Goal: Information Seeking & Learning: Check status

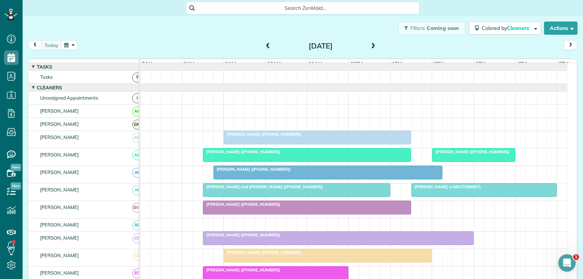
scroll to position [109, 0]
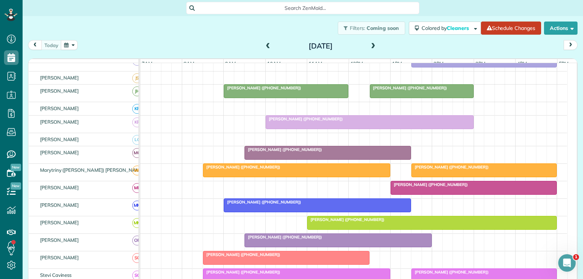
scroll to position [332, 0]
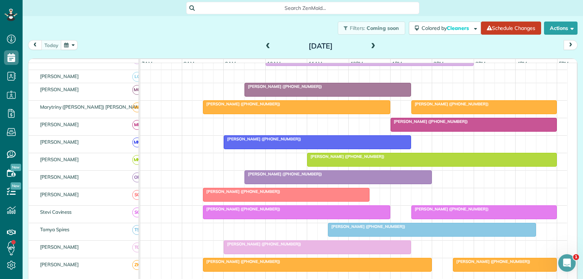
click at [399, 235] on div at bounding box center [431, 229] width 207 height 13
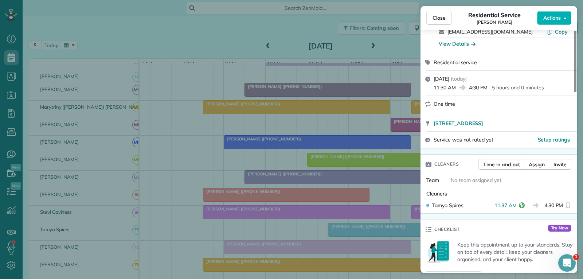
scroll to position [73, 0]
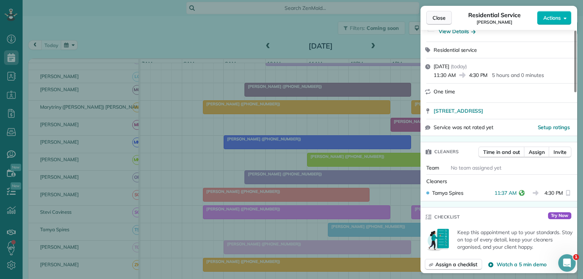
click at [436, 19] on span "Close" at bounding box center [438, 17] width 13 height 7
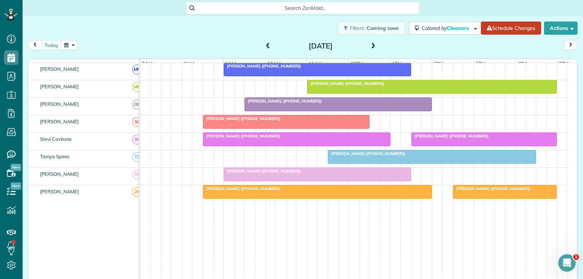
scroll to position [369, 0]
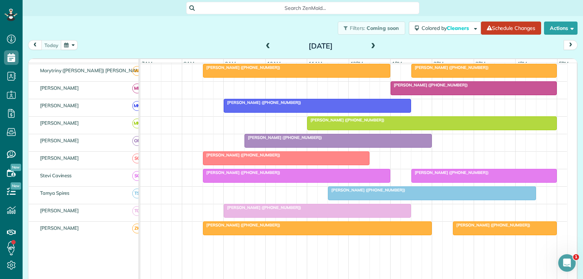
click at [302, 163] on div at bounding box center [286, 157] width 166 height 13
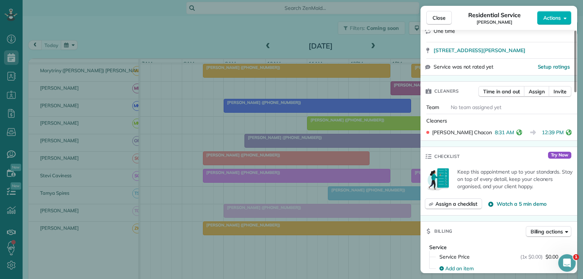
scroll to position [146, 0]
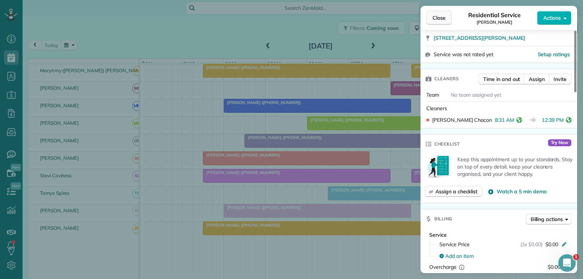
click at [438, 17] on span "Close" at bounding box center [438, 17] width 13 height 7
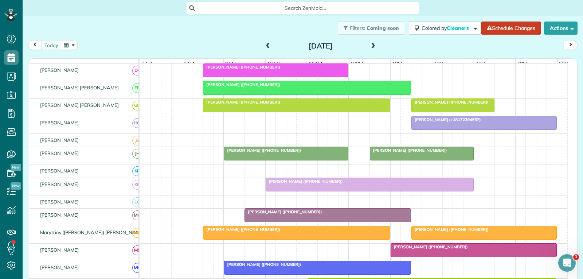
scroll to position [219, 0]
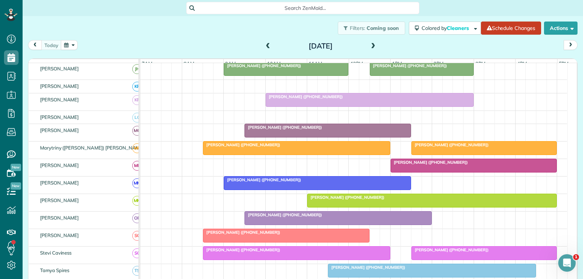
click at [414, 170] on div at bounding box center [474, 165] width 166 height 13
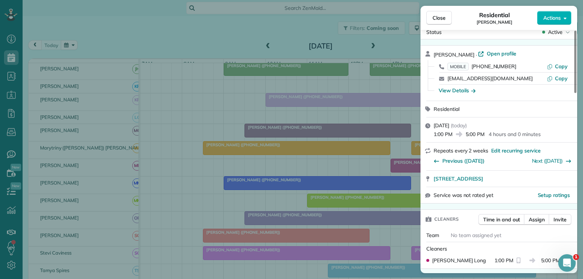
scroll to position [1, 0]
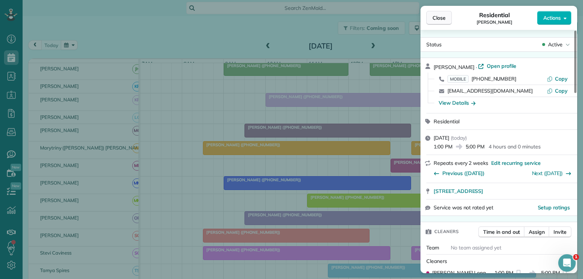
click at [445, 19] on span "Close" at bounding box center [438, 17] width 13 height 7
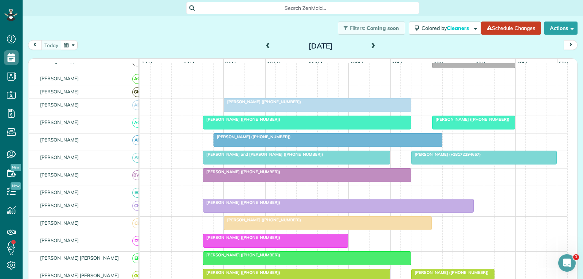
scroll to position [36, 0]
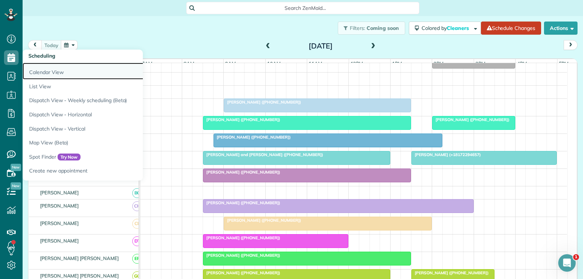
click at [46, 72] on link "Calendar View" at bounding box center [114, 71] width 182 height 17
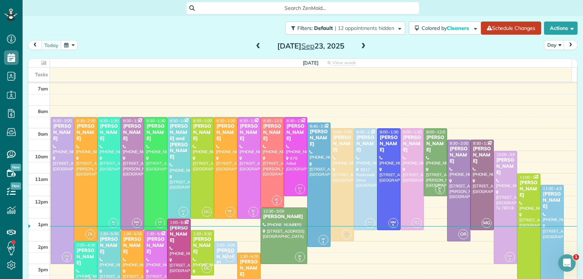
click at [360, 44] on span at bounding box center [363, 46] width 8 height 7
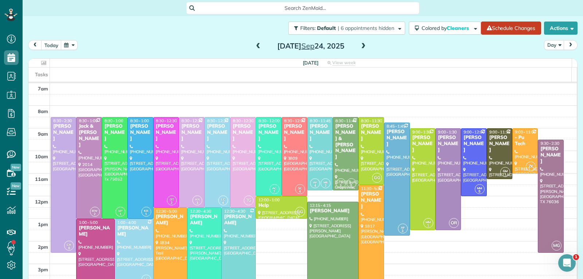
click at [360, 46] on span at bounding box center [363, 46] width 8 height 7
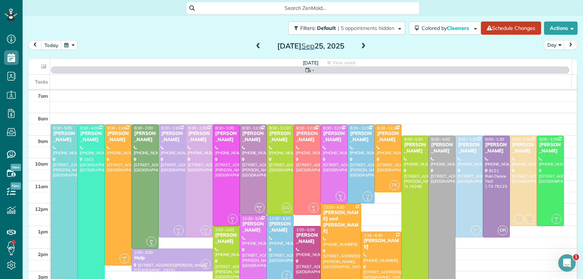
click at [360, 46] on span at bounding box center [363, 46] width 8 height 7
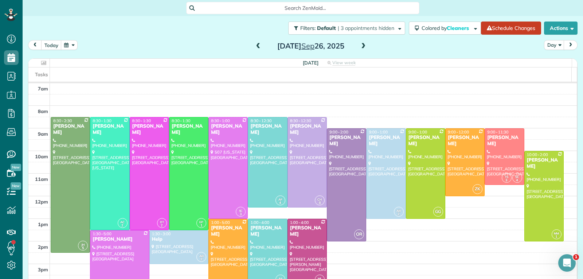
click at [360, 47] on span at bounding box center [363, 46] width 8 height 7
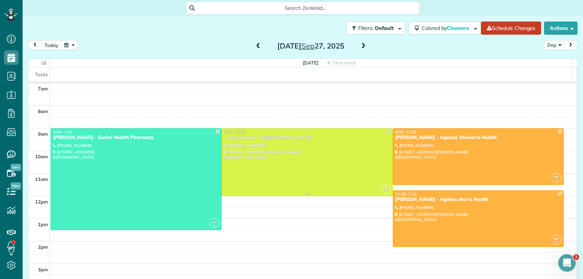
click at [291, 175] on div at bounding box center [307, 162] width 170 height 67
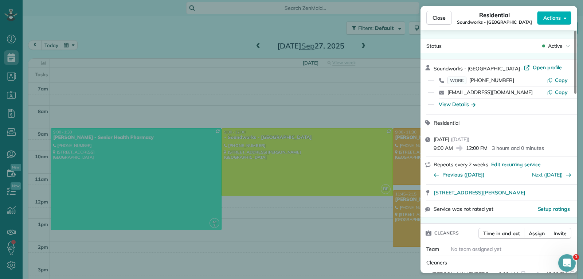
drag, startPoint x: 440, startPoint y: 19, endPoint x: 412, endPoint y: 55, distance: 45.7
click at [440, 19] on span "Close" at bounding box center [438, 17] width 13 height 7
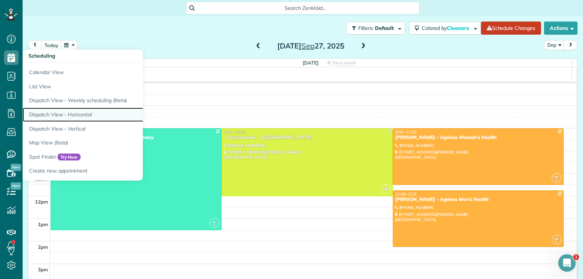
click at [72, 115] on link "Dispatch View - Horizontal" at bounding box center [114, 114] width 182 height 14
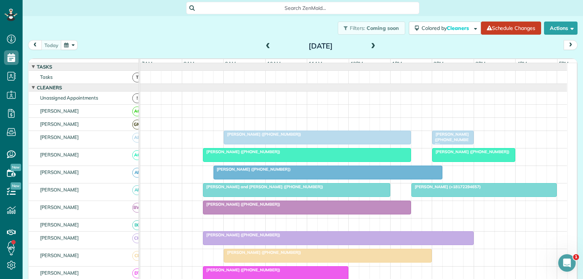
click at [463, 143] on span "[PERSON_NAME] ([PHONE_NUMBER])" at bounding box center [450, 139] width 37 height 16
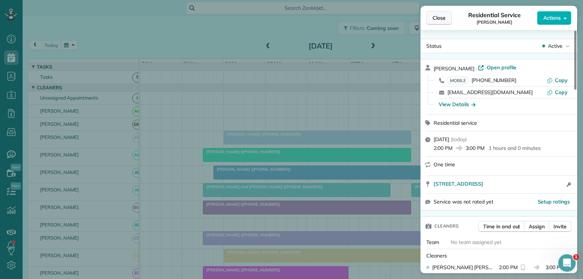
click at [443, 17] on span "Close" at bounding box center [438, 17] width 13 height 7
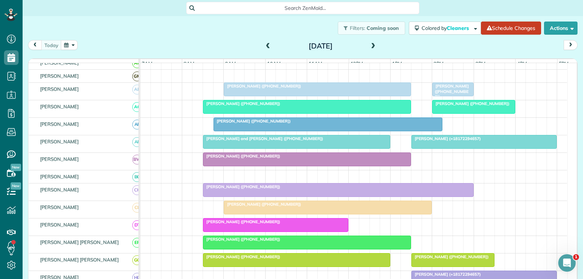
scroll to position [36, 0]
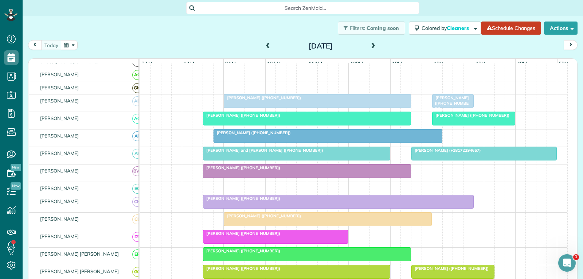
click at [365, 176] on div at bounding box center [306, 170] width 207 height 13
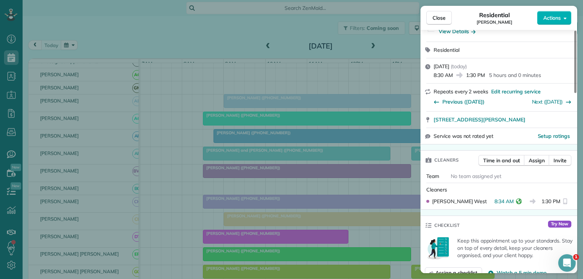
drag, startPoint x: 438, startPoint y: 15, endPoint x: 402, endPoint y: 72, distance: 68.1
click at [438, 15] on span "Close" at bounding box center [438, 17] width 13 height 7
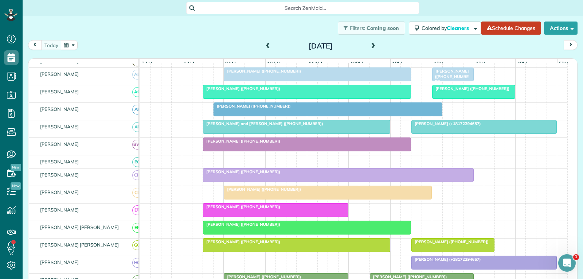
scroll to position [73, 0]
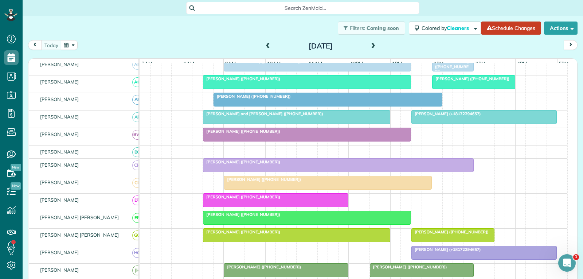
click at [302, 199] on div "[PERSON_NAME] ([PHONE_NUMBER])" at bounding box center [275, 196] width 141 height 5
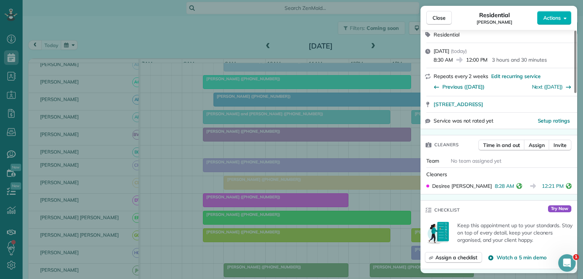
scroll to position [146, 0]
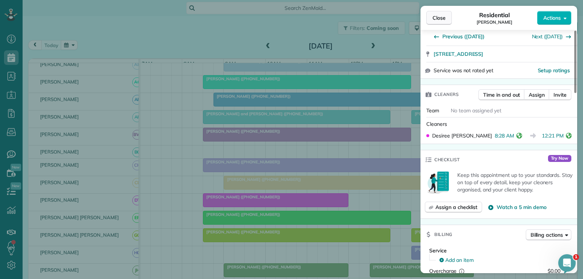
click at [435, 20] on span "Close" at bounding box center [438, 17] width 13 height 7
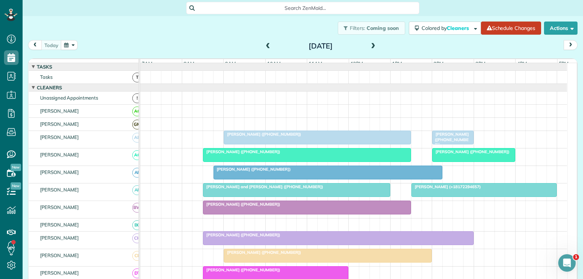
click at [349, 137] on div "[PERSON_NAME] ([PHONE_NUMBER])" at bounding box center [317, 133] width 183 height 5
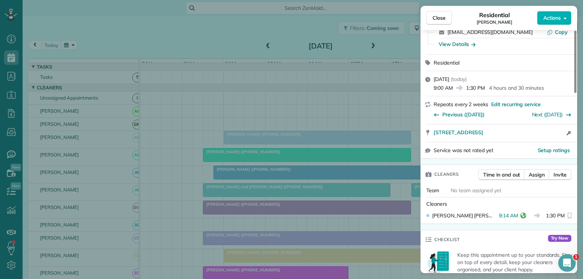
scroll to position [73, 0]
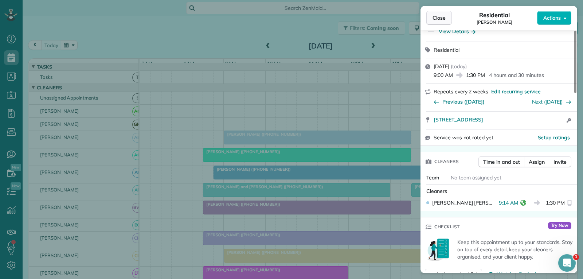
click at [437, 18] on span "Close" at bounding box center [438, 17] width 13 height 7
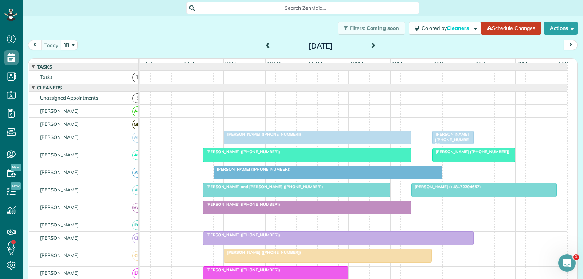
click at [341, 161] on div at bounding box center [306, 154] width 207 height 13
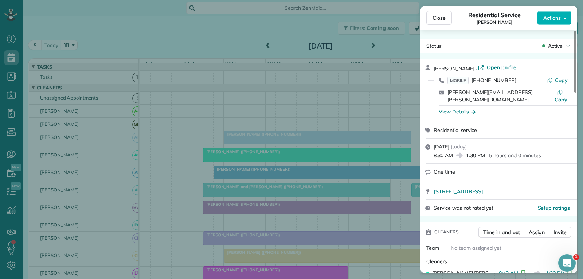
scroll to position [146, 0]
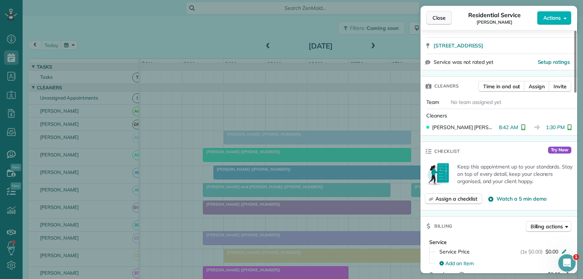
click at [436, 20] on span "Close" at bounding box center [438, 17] width 13 height 7
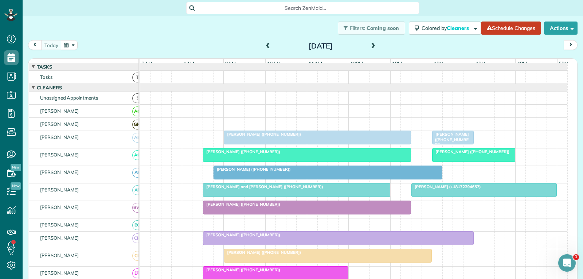
click at [472, 154] on div "[PERSON_NAME] ([PHONE_NUMBER])" at bounding box center [473, 151] width 79 height 5
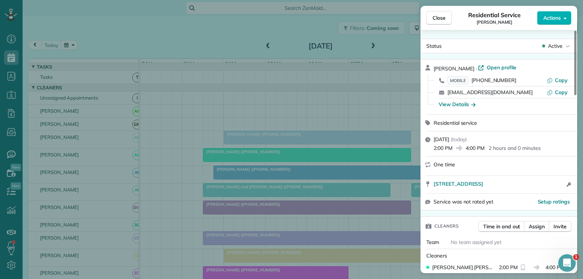
scroll to position [73, 0]
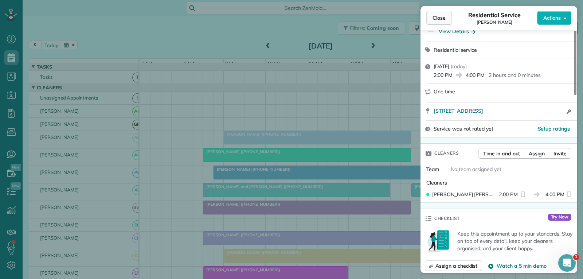
click at [436, 22] on button "Close" at bounding box center [438, 18] width 25 height 14
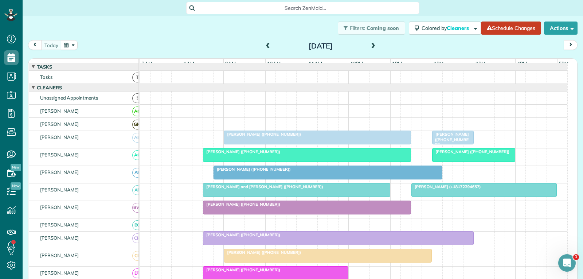
click at [333, 172] on div "[PERSON_NAME] ([PHONE_NUMBER])" at bounding box center [328, 168] width 224 height 5
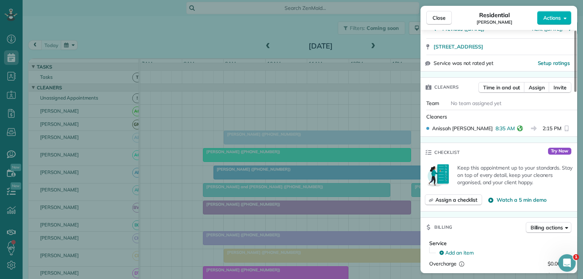
scroll to position [34, 0]
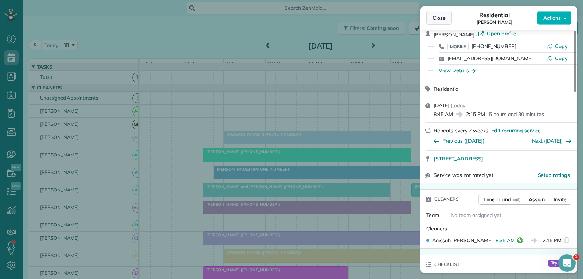
click at [438, 14] on span "Close" at bounding box center [438, 17] width 13 height 7
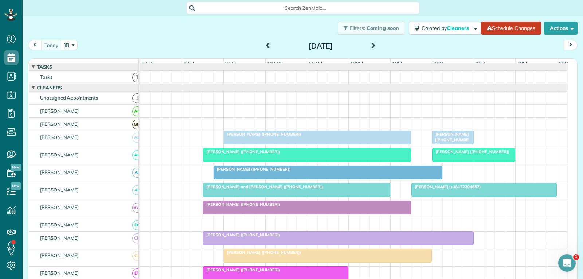
scroll to position [36, 0]
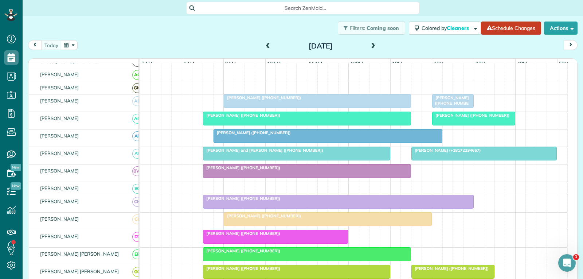
click at [299, 218] on div "[PERSON_NAME] ([PHONE_NUMBER])" at bounding box center [328, 215] width 204 height 5
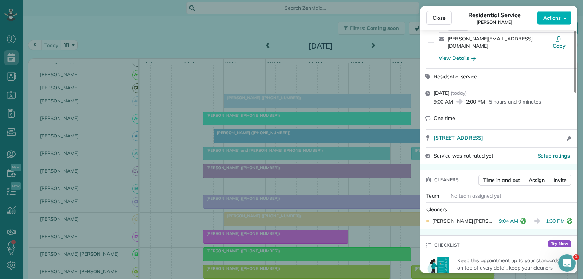
scroll to position [73, 0]
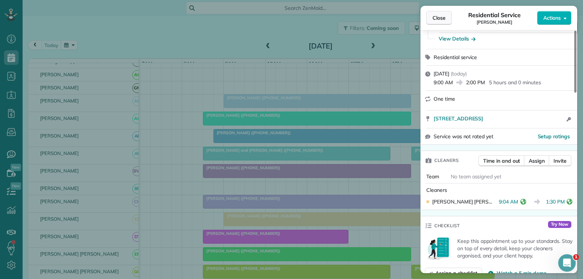
click at [438, 14] on button "Close" at bounding box center [438, 18] width 25 height 14
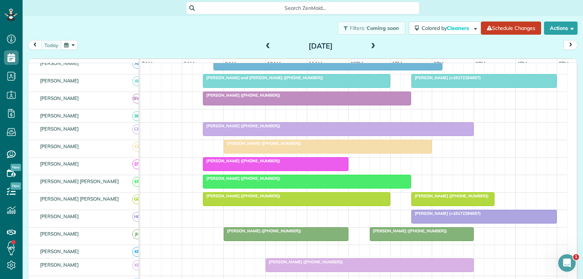
scroll to position [109, 0]
click at [354, 180] on div "[PERSON_NAME] ([PHONE_NUMBER])" at bounding box center [307, 177] width 204 height 5
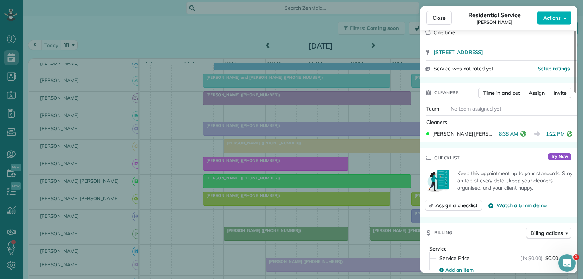
scroll to position [146, 0]
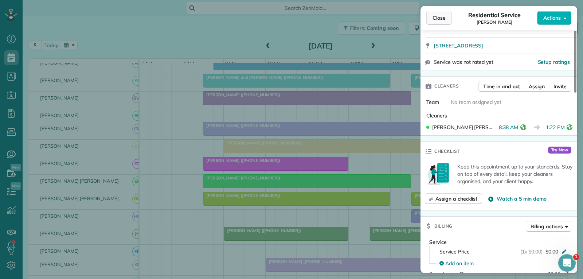
click at [435, 17] on span "Close" at bounding box center [438, 17] width 13 height 7
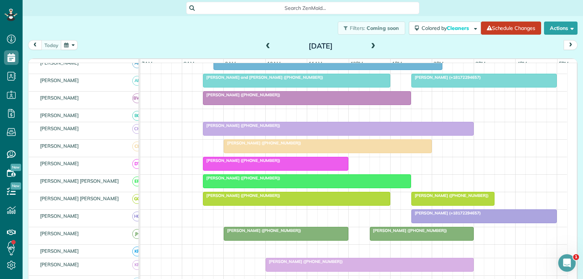
click at [323, 198] on div "[PERSON_NAME] ([PHONE_NUMBER])" at bounding box center [296, 195] width 183 height 5
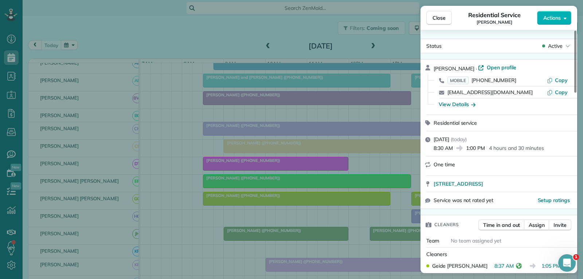
scroll to position [73, 0]
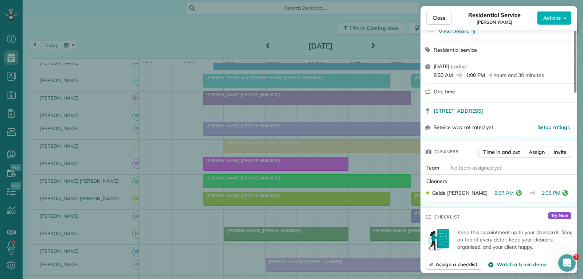
drag, startPoint x: 438, startPoint y: 16, endPoint x: 410, endPoint y: 141, distance: 127.7
click at [438, 16] on span "Close" at bounding box center [438, 17] width 13 height 7
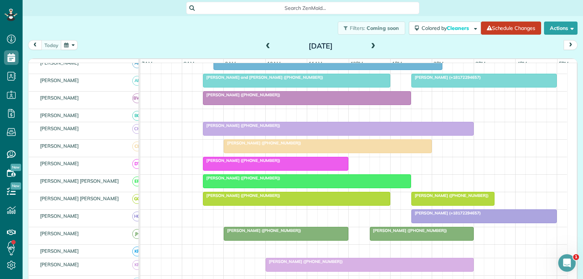
click at [433, 205] on div at bounding box center [453, 198] width 82 height 13
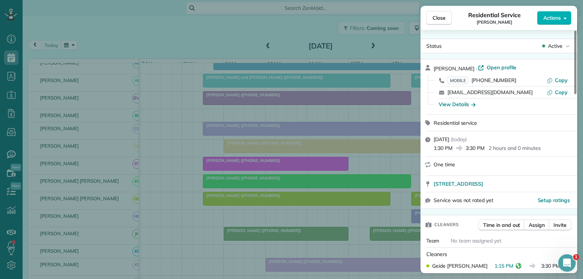
scroll to position [73, 0]
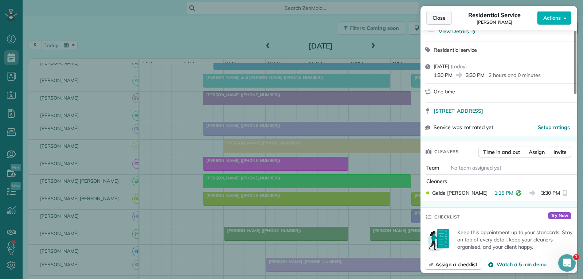
click at [435, 20] on span "Close" at bounding box center [438, 17] width 13 height 7
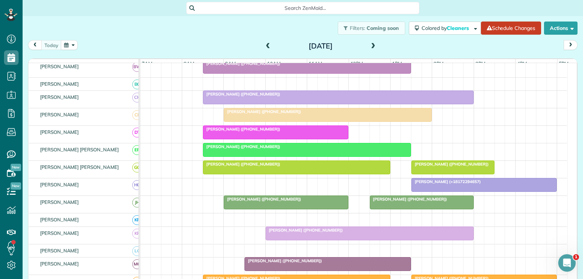
scroll to position [182, 0]
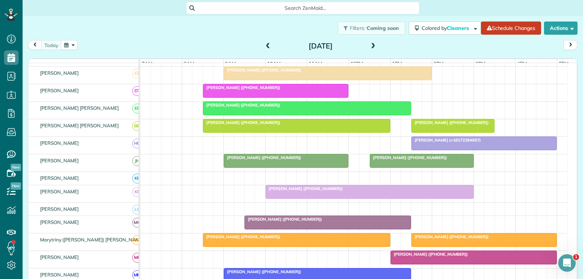
click at [440, 150] on div at bounding box center [484, 143] width 145 height 13
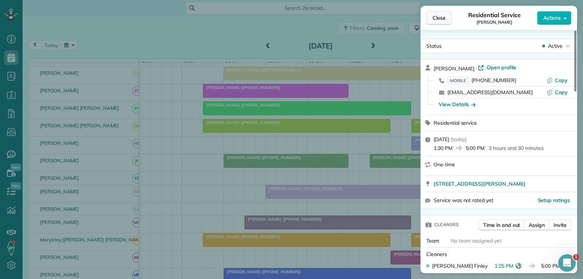
click at [437, 18] on span "Close" at bounding box center [438, 17] width 13 height 7
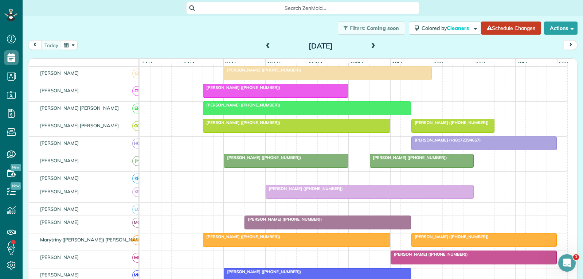
click at [304, 166] on div at bounding box center [286, 160] width 124 height 13
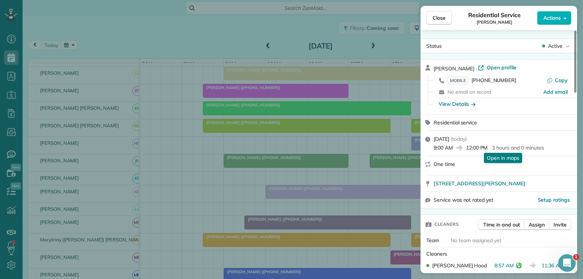
scroll to position [73, 0]
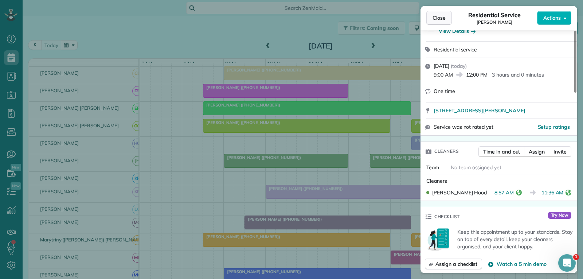
click at [440, 20] on span "Close" at bounding box center [438, 17] width 13 height 7
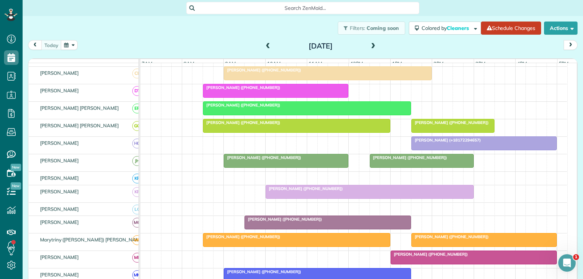
click at [413, 167] on div at bounding box center [421, 160] width 103 height 13
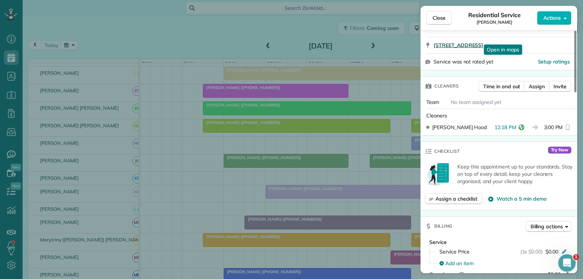
scroll to position [146, 0]
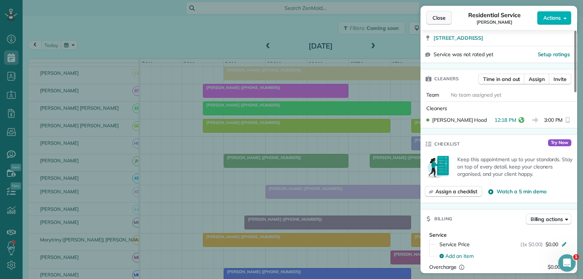
click at [440, 19] on span "Close" at bounding box center [438, 17] width 13 height 7
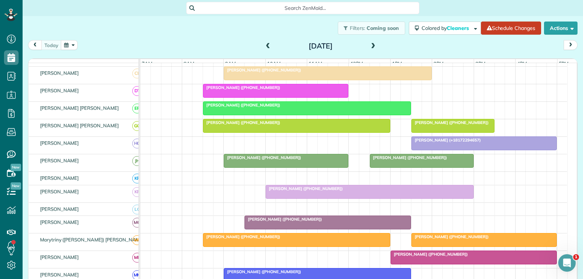
scroll to position [219, 0]
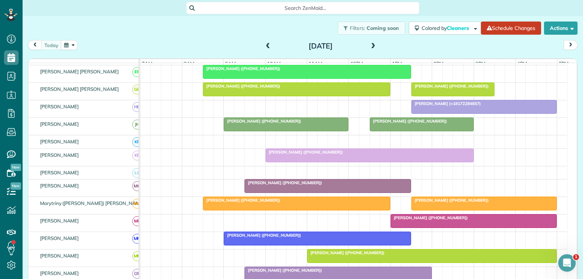
click at [335, 185] on div "[PERSON_NAME] ([PHONE_NUMBER])" at bounding box center [328, 182] width 162 height 5
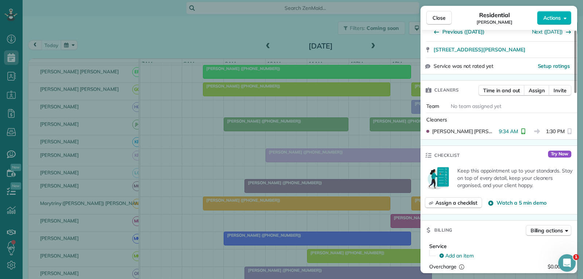
scroll to position [146, 0]
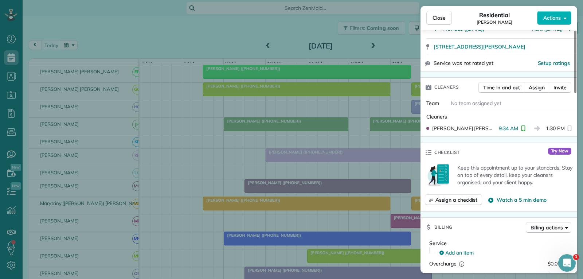
drag, startPoint x: 434, startPoint y: 17, endPoint x: 434, endPoint y: 76, distance: 59.0
click at [434, 17] on span "Close" at bounding box center [438, 17] width 13 height 7
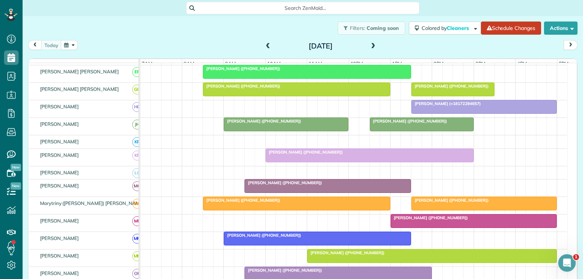
click at [352, 208] on div at bounding box center [296, 203] width 186 height 13
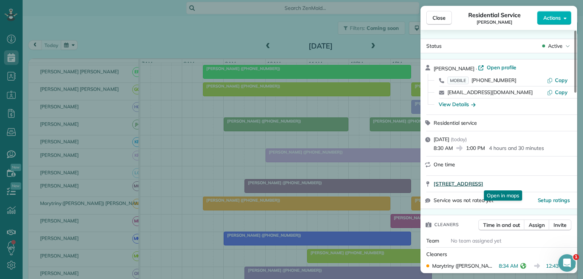
scroll to position [73, 0]
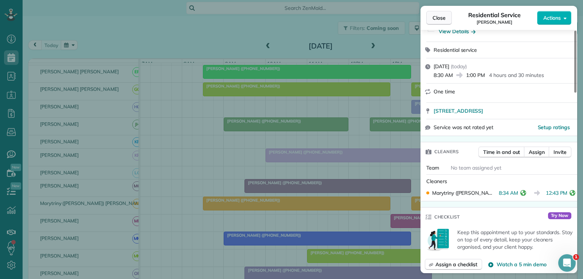
click at [434, 17] on span "Close" at bounding box center [438, 17] width 13 height 7
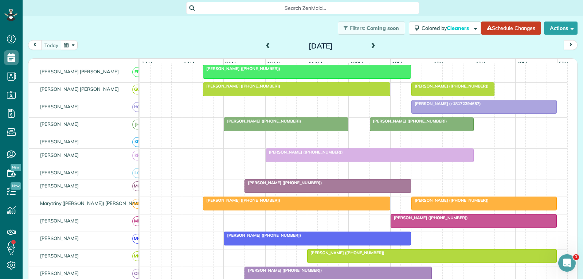
click at [429, 202] on span "[PERSON_NAME] ([PHONE_NUMBER])" at bounding box center [450, 199] width 78 height 5
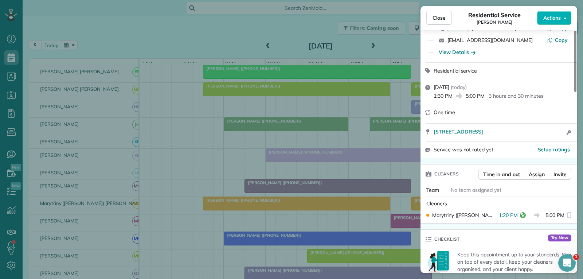
scroll to position [73, 0]
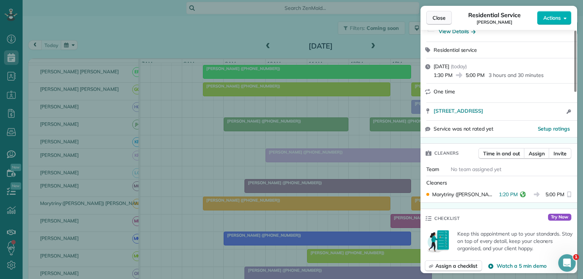
click at [446, 15] on button "Close" at bounding box center [438, 18] width 25 height 14
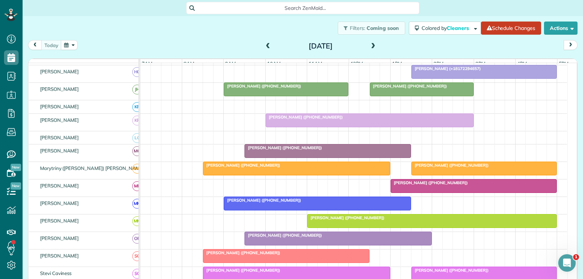
scroll to position [291, 0]
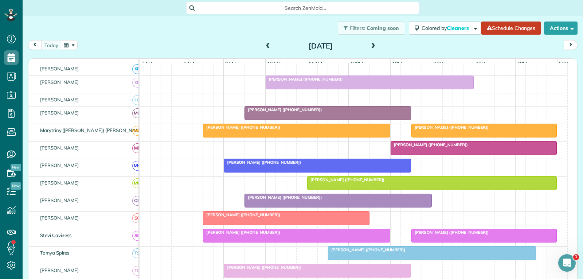
click at [431, 147] on span "[PERSON_NAME] ([PHONE_NUMBER])" at bounding box center [429, 144] width 78 height 5
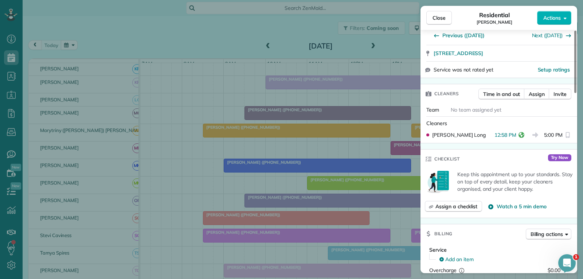
scroll to position [146, 0]
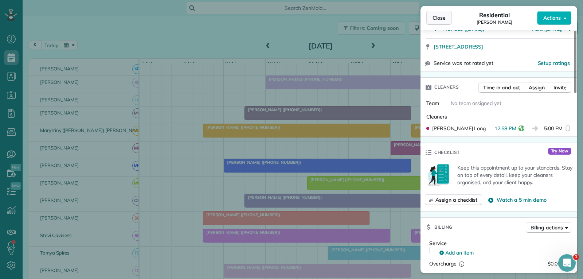
click at [438, 19] on span "Close" at bounding box center [438, 17] width 13 height 7
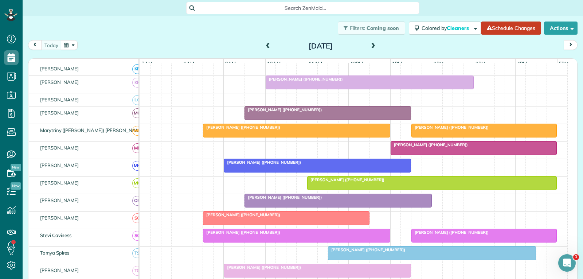
scroll to position [328, 0]
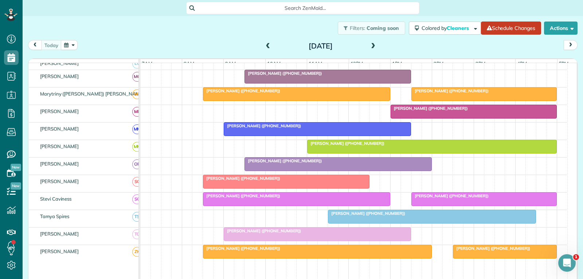
click at [381, 169] on div at bounding box center [338, 163] width 186 height 13
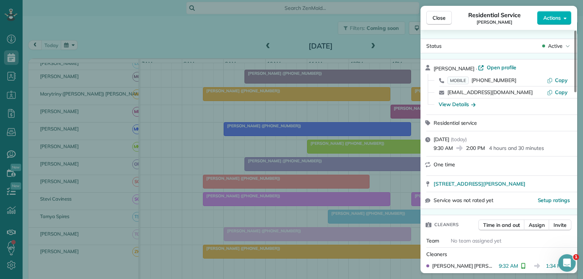
scroll to position [73, 0]
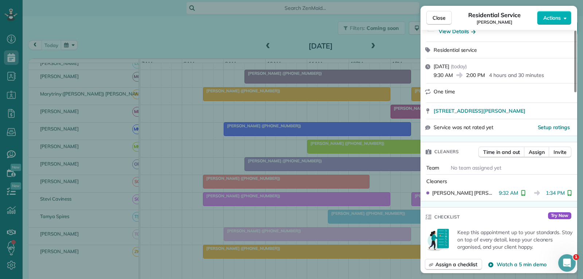
drag, startPoint x: 432, startPoint y: 20, endPoint x: 373, endPoint y: 102, distance: 101.0
click at [432, 20] on button "Close" at bounding box center [438, 18] width 25 height 14
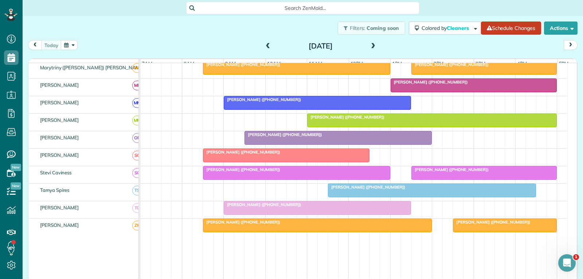
scroll to position [364, 0]
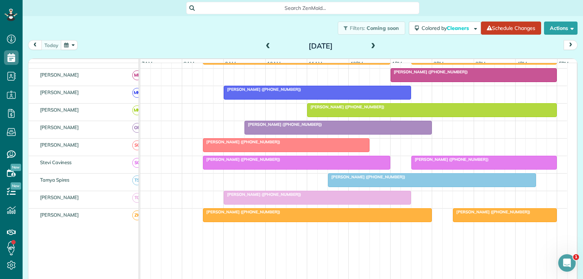
click at [368, 162] on div "[PERSON_NAME] ([PHONE_NUMBER])" at bounding box center [296, 159] width 183 height 5
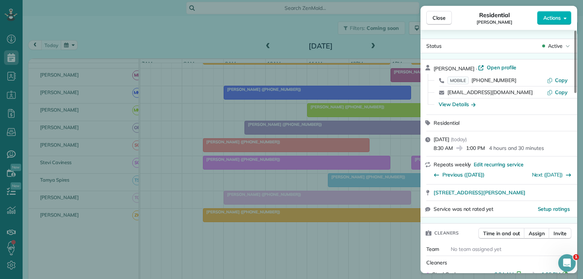
scroll to position [73, 0]
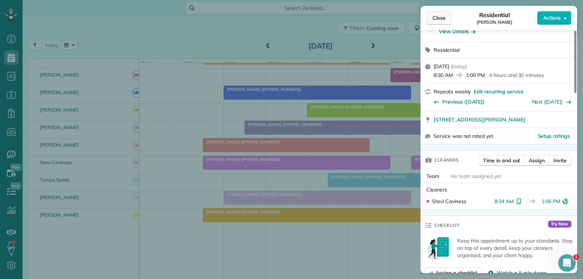
click at [433, 17] on span "Close" at bounding box center [438, 17] width 13 height 7
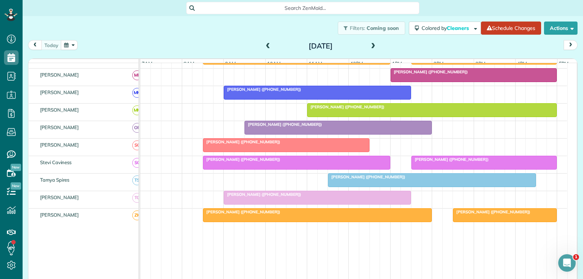
click at [439, 162] on span "[PERSON_NAME] ([PHONE_NUMBER])" at bounding box center [450, 159] width 78 height 5
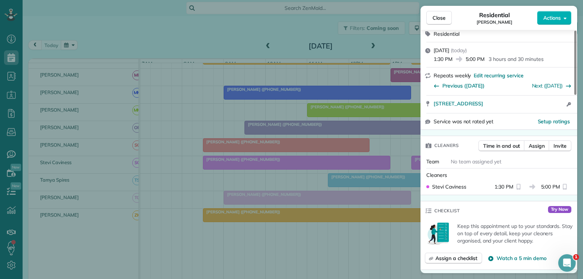
scroll to position [110, 0]
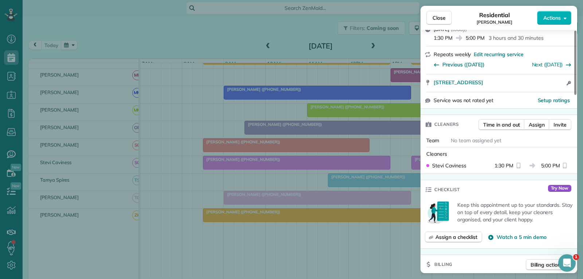
drag, startPoint x: 433, startPoint y: 19, endPoint x: 424, endPoint y: 28, distance: 13.2
click at [433, 19] on span "Close" at bounding box center [438, 17] width 13 height 7
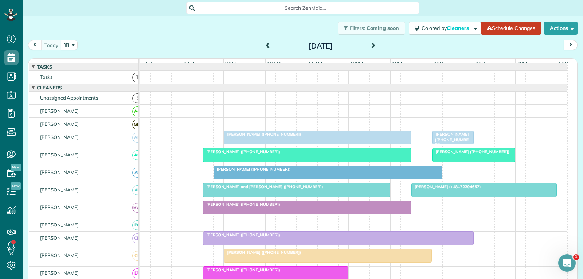
click at [358, 137] on div "[PERSON_NAME] ([PHONE_NUMBER])" at bounding box center [317, 133] width 183 height 5
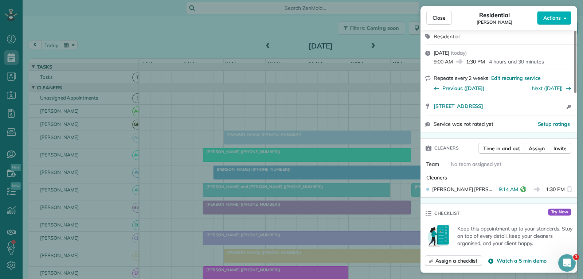
scroll to position [73, 0]
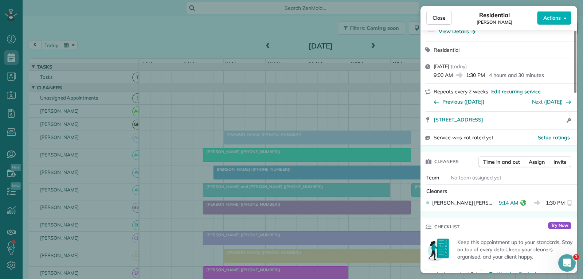
drag, startPoint x: 440, startPoint y: 15, endPoint x: 424, endPoint y: 66, distance: 54.0
click at [440, 15] on span "Close" at bounding box center [438, 17] width 13 height 7
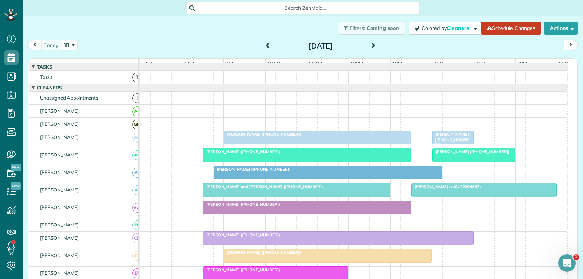
click at [453, 154] on span "[PERSON_NAME] ([PHONE_NUMBER])" at bounding box center [471, 151] width 78 height 5
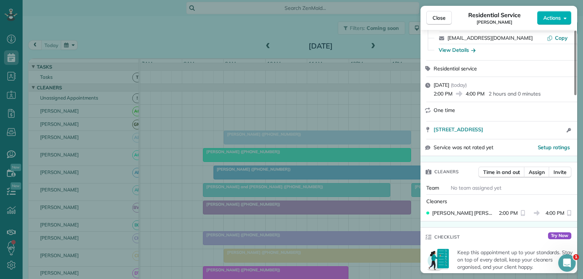
scroll to position [73, 0]
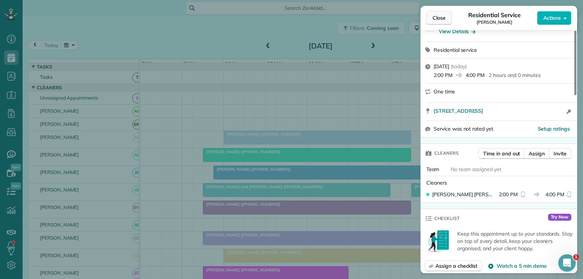
click at [440, 19] on span "Close" at bounding box center [438, 17] width 13 height 7
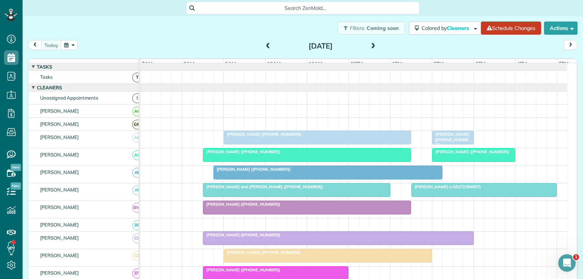
click at [295, 189] on div "[PERSON_NAME] and [PERSON_NAME] ([PHONE_NUMBER])" at bounding box center [296, 186] width 183 height 5
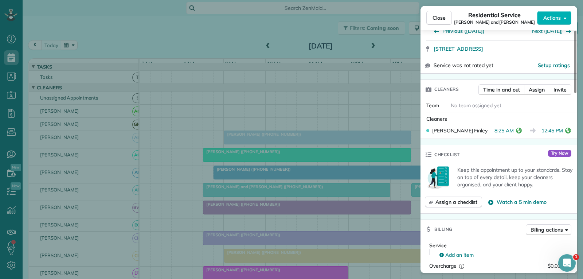
scroll to position [146, 0]
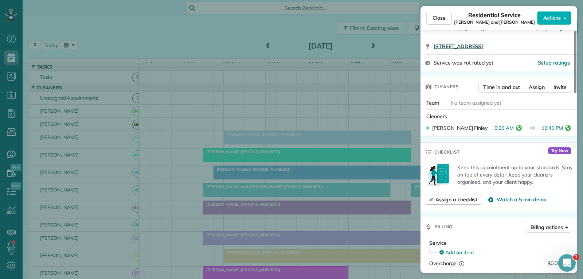
drag, startPoint x: 441, startPoint y: 13, endPoint x: 440, endPoint y: 48, distance: 35.0
click at [441, 13] on button "Close" at bounding box center [438, 18] width 25 height 14
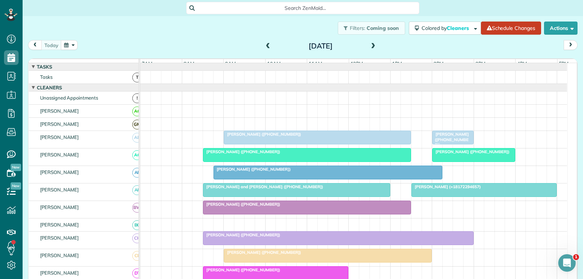
click at [445, 196] on div at bounding box center [484, 189] width 145 height 13
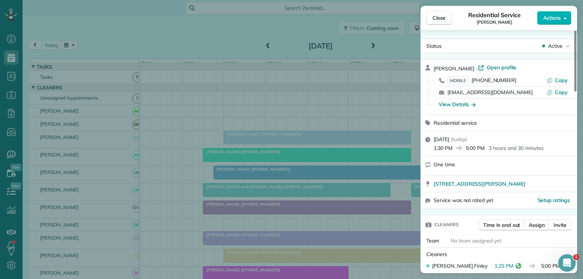
scroll to position [73, 0]
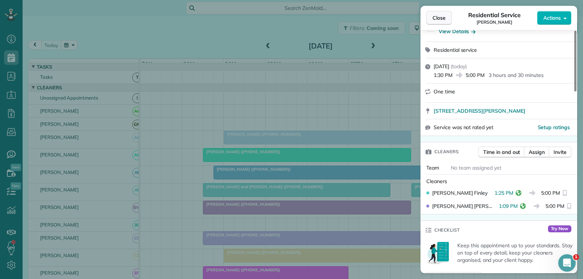
click at [444, 18] on span "Close" at bounding box center [438, 17] width 13 height 7
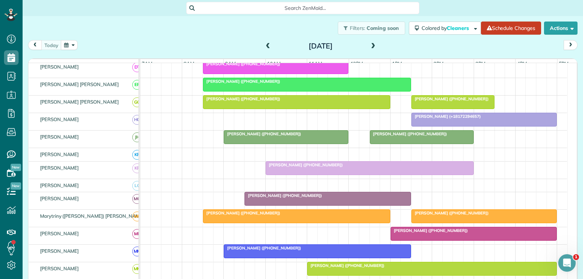
scroll to position [219, 0]
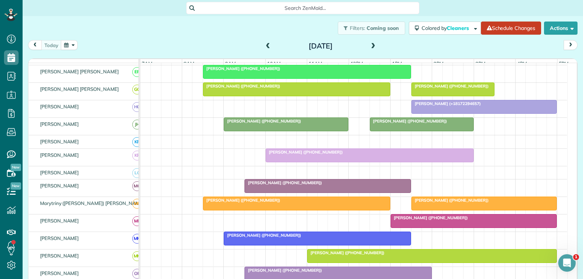
click at [430, 202] on span "[PERSON_NAME] ([PHONE_NUMBER])" at bounding box center [450, 199] width 78 height 5
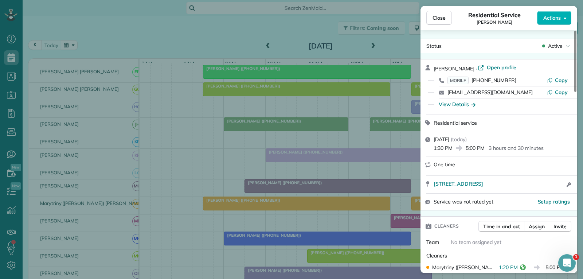
scroll to position [73, 0]
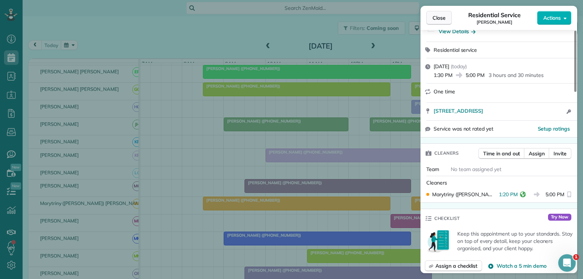
click at [440, 19] on span "Close" at bounding box center [438, 17] width 13 height 7
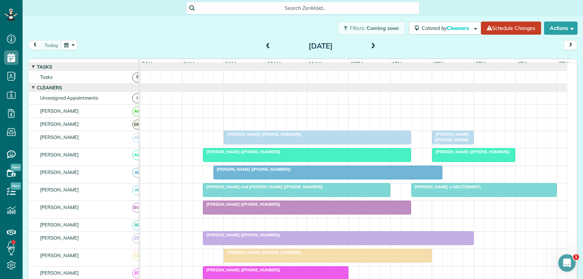
click at [316, 137] on div "[PERSON_NAME] ([PHONE_NUMBER])" at bounding box center [317, 133] width 183 height 5
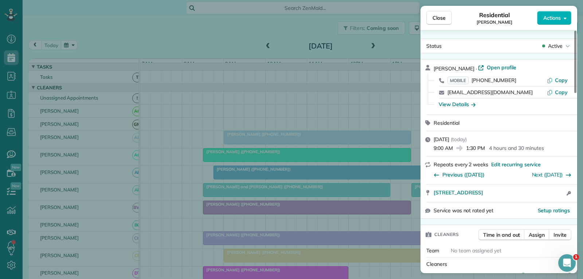
scroll to position [73, 0]
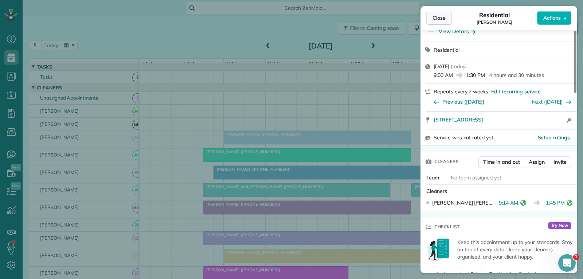
click at [441, 17] on span "Close" at bounding box center [438, 17] width 13 height 7
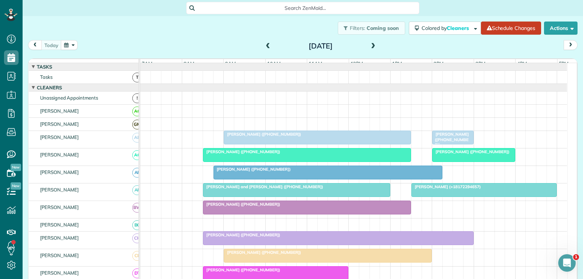
click at [443, 142] on div "[PERSON_NAME] ([PHONE_NUMBER])" at bounding box center [452, 139] width 37 height 16
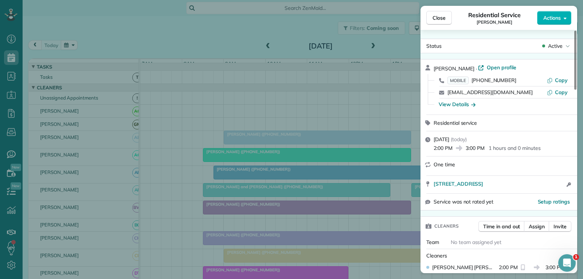
drag, startPoint x: 441, startPoint y: 16, endPoint x: 437, endPoint y: 27, distance: 11.4
click at [441, 16] on span "Close" at bounding box center [438, 17] width 13 height 7
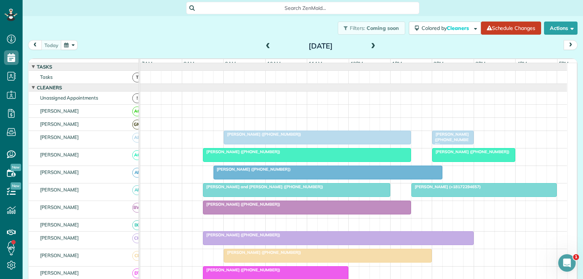
click at [458, 154] on span "[PERSON_NAME] ([PHONE_NUMBER])" at bounding box center [471, 151] width 78 height 5
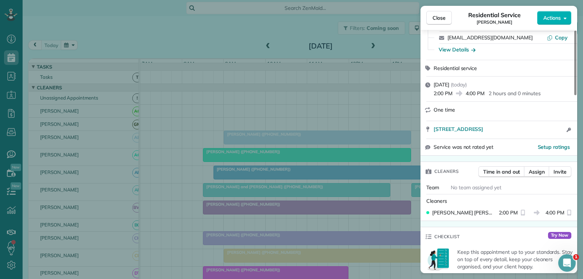
scroll to position [73, 0]
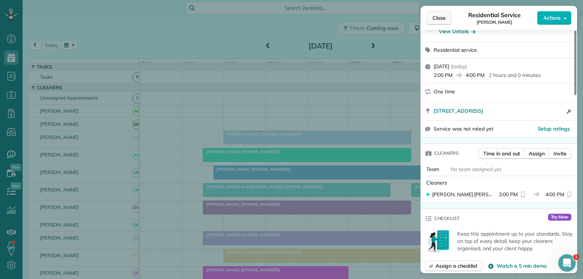
click at [446, 17] on button "Close" at bounding box center [438, 18] width 25 height 14
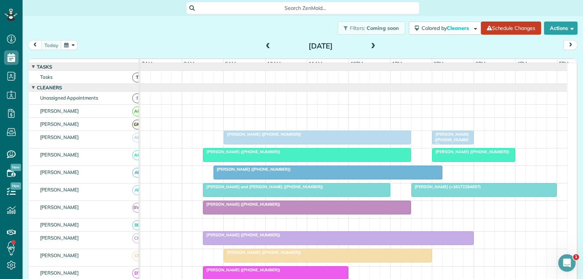
click at [376, 206] on div "[PERSON_NAME] ([PHONE_NUMBER])" at bounding box center [307, 203] width 204 height 5
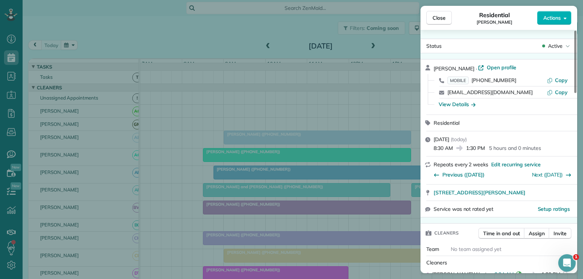
scroll to position [74, 0]
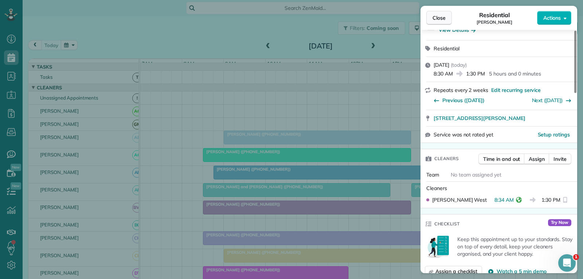
drag, startPoint x: 436, startPoint y: 19, endPoint x: 424, endPoint y: 59, distance: 42.3
click at [436, 21] on button "Close" at bounding box center [438, 18] width 25 height 14
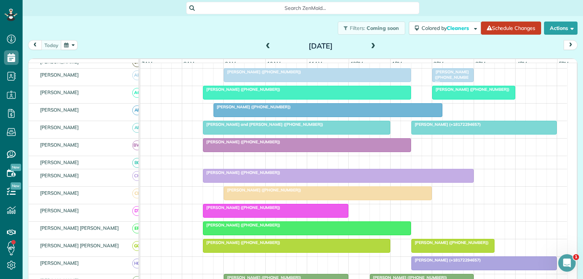
scroll to position [73, 0]
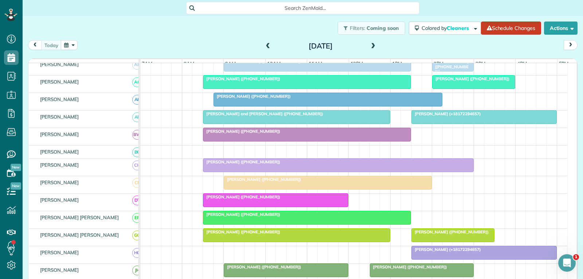
click at [307, 164] on div "[PERSON_NAME] ([PHONE_NUMBER])" at bounding box center [338, 161] width 266 height 5
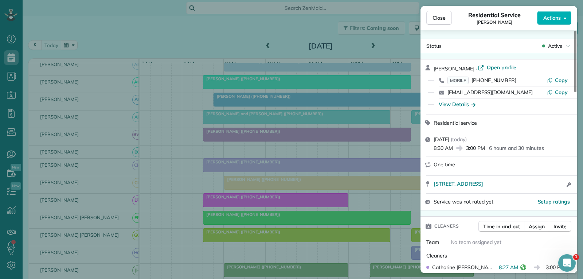
scroll to position [73, 0]
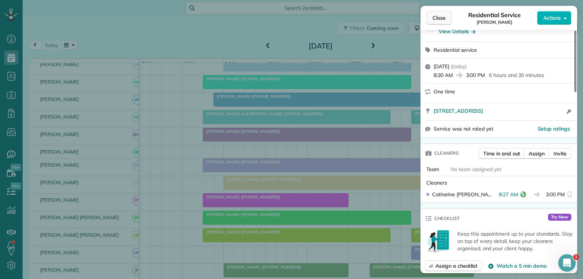
click at [444, 15] on span "Close" at bounding box center [438, 17] width 13 height 7
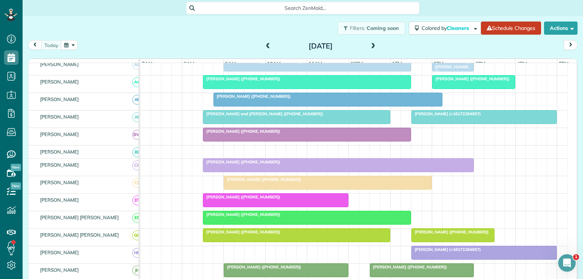
click at [417, 234] on span "[PERSON_NAME] ([PHONE_NUMBER])" at bounding box center [450, 231] width 78 height 5
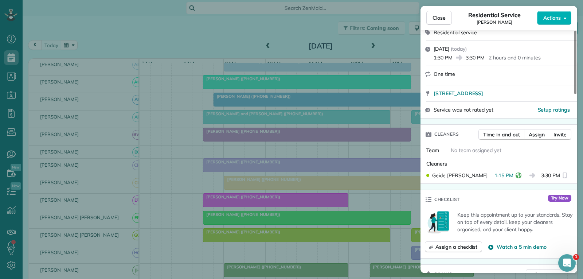
scroll to position [146, 0]
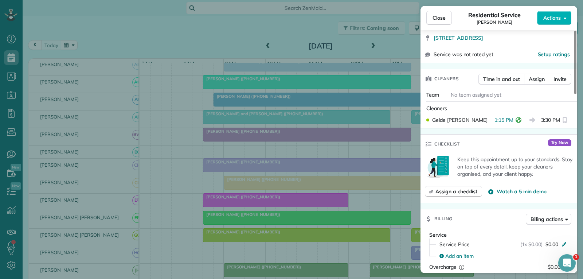
click at [439, 19] on span "Close" at bounding box center [438, 17] width 13 height 7
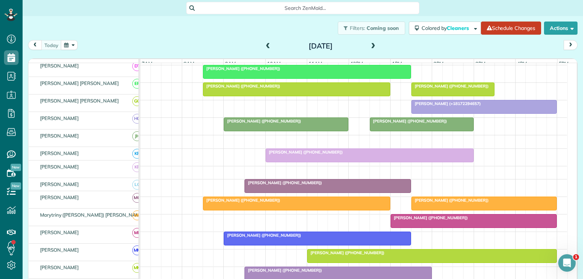
scroll to position [219, 0]
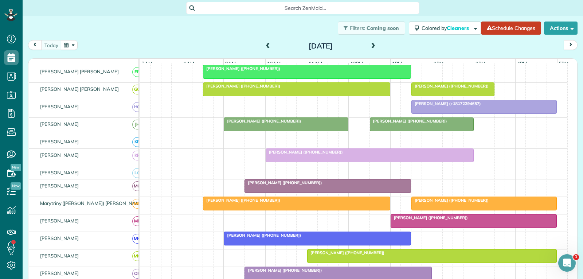
click at [347, 192] on div at bounding box center [328, 185] width 166 height 13
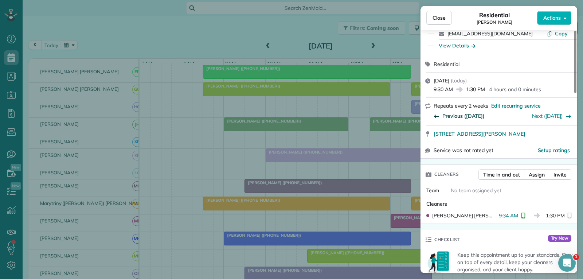
scroll to position [73, 0]
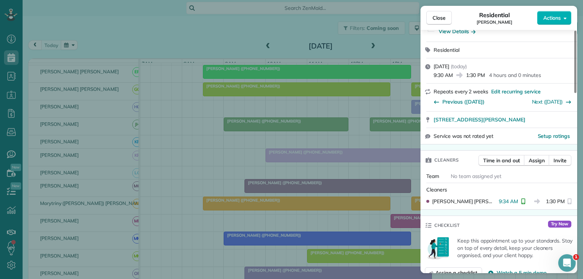
drag, startPoint x: 441, startPoint y: 20, endPoint x: 437, endPoint y: 40, distance: 19.8
click at [441, 20] on span "Close" at bounding box center [438, 17] width 13 height 7
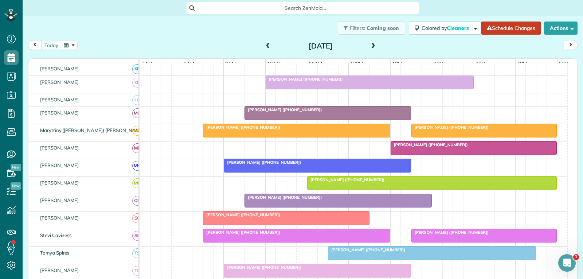
scroll to position [318, 0]
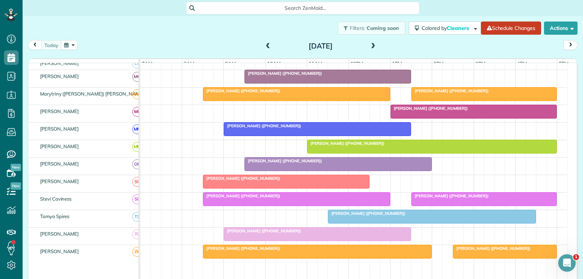
click at [447, 205] on div at bounding box center [484, 198] width 145 height 13
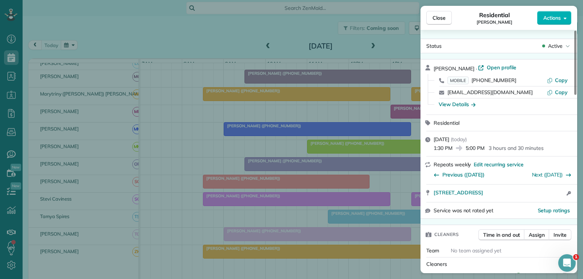
drag, startPoint x: 445, startPoint y: 18, endPoint x: 439, endPoint y: 40, distance: 22.6
click at [445, 18] on span "Close" at bounding box center [438, 17] width 13 height 7
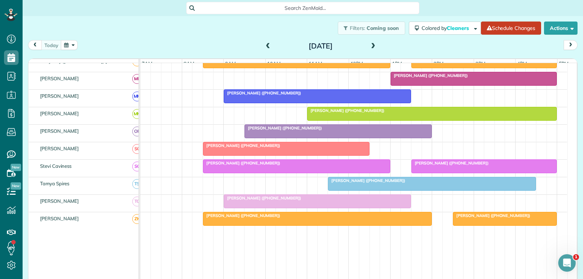
scroll to position [401, 0]
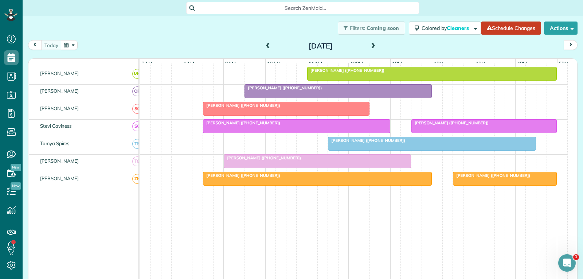
click at [325, 166] on div at bounding box center [317, 160] width 186 height 13
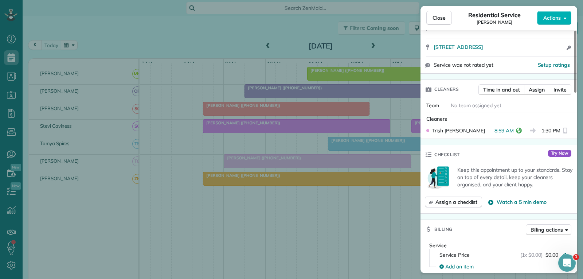
scroll to position [146, 0]
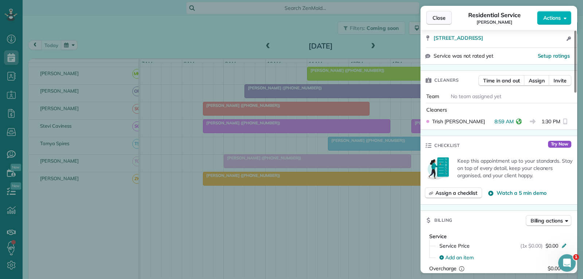
click at [443, 19] on span "Close" at bounding box center [438, 17] width 13 height 7
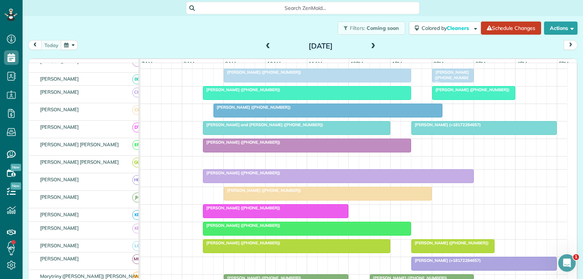
scroll to position [62, 0]
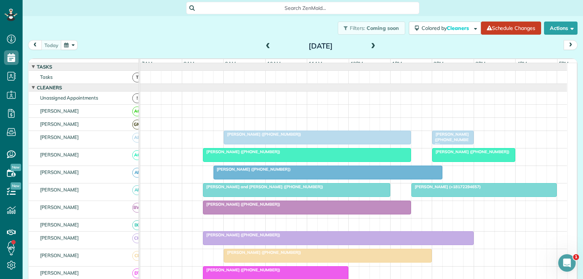
click at [460, 143] on span "[PERSON_NAME] ([PHONE_NUMBER])" at bounding box center [450, 139] width 37 height 16
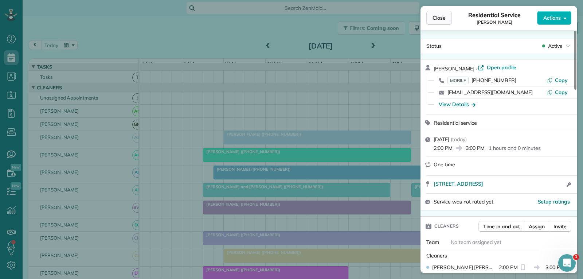
click at [442, 21] on span "Close" at bounding box center [438, 17] width 13 height 7
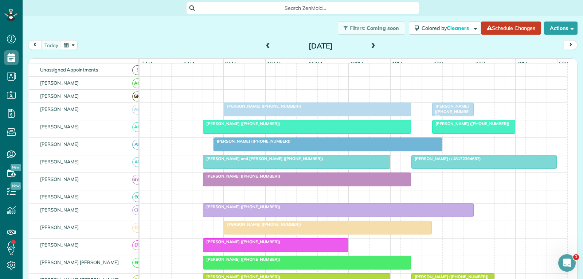
scroll to position [36, 0]
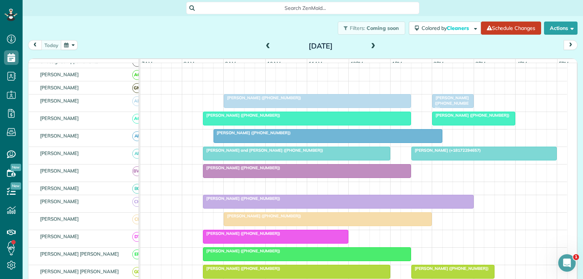
click at [483, 118] on div "[PERSON_NAME] ([PHONE_NUMBER])" at bounding box center [473, 115] width 79 height 5
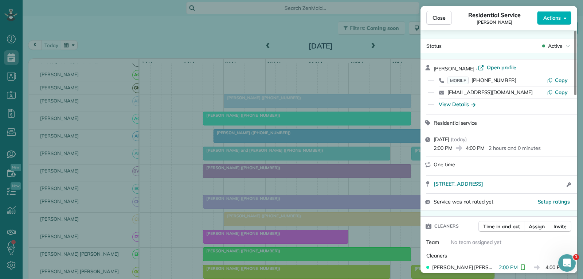
drag, startPoint x: 441, startPoint y: 18, endPoint x: 433, endPoint y: 39, distance: 23.1
click at [441, 18] on span "Close" at bounding box center [438, 17] width 13 height 7
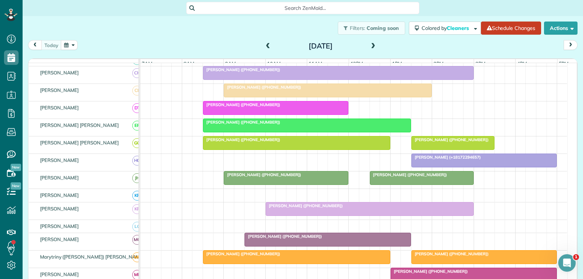
scroll to position [210, 0]
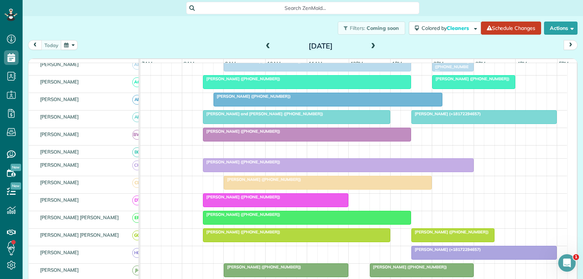
click at [292, 141] on div at bounding box center [306, 134] width 207 height 13
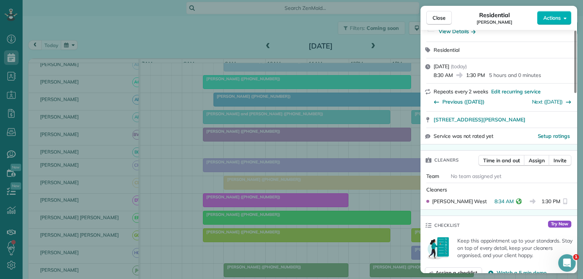
drag, startPoint x: 446, startPoint y: 20, endPoint x: 404, endPoint y: 68, distance: 63.5
click at [445, 20] on button "Close" at bounding box center [438, 18] width 25 height 14
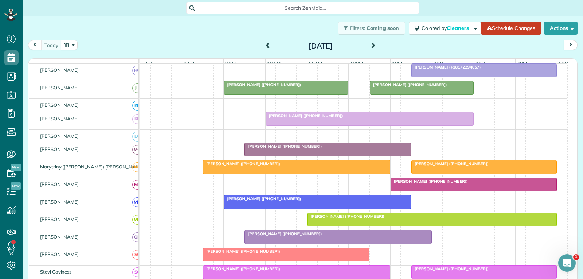
click at [340, 156] on div at bounding box center [328, 149] width 166 height 13
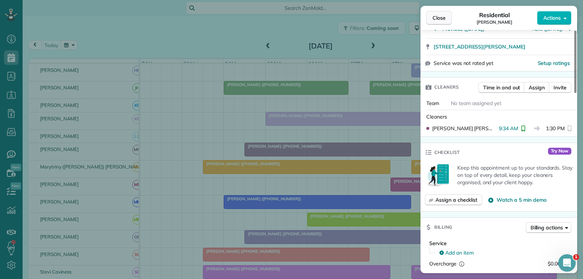
click at [438, 19] on span "Close" at bounding box center [438, 17] width 13 height 7
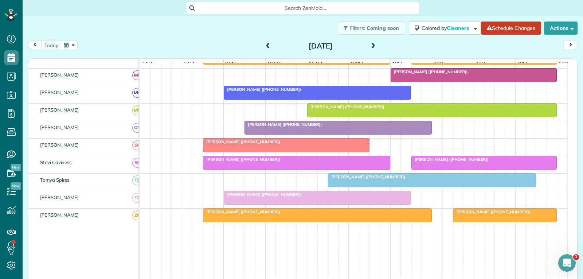
click at [322, 197] on div "[PERSON_NAME] ([PHONE_NUMBER])" at bounding box center [317, 194] width 183 height 5
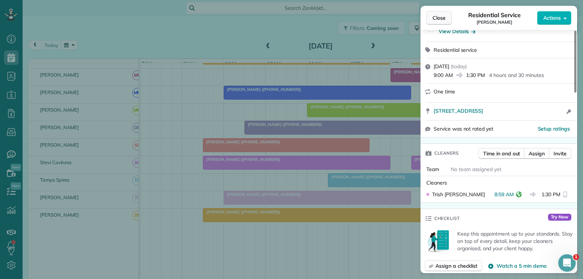
click at [447, 18] on button "Close" at bounding box center [438, 18] width 25 height 14
